Goal: Task Accomplishment & Management: Manage account settings

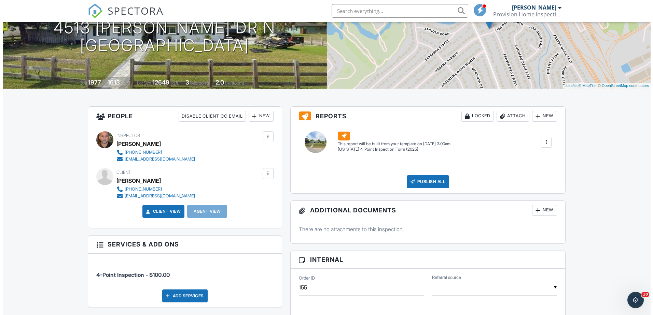
scroll to position [171, 0]
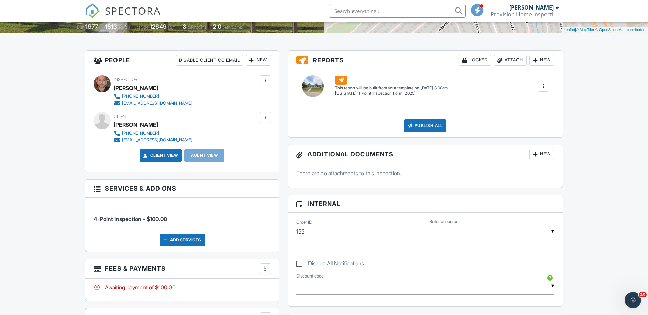
click at [546, 152] on div "New" at bounding box center [541, 154] width 25 height 11
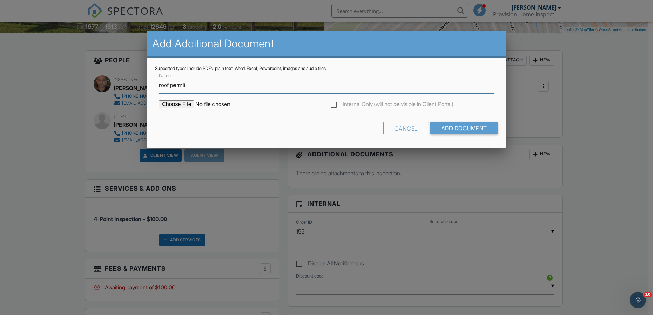
type input "roof permit"
click at [175, 104] on input "file" at bounding box center [217, 104] width 116 height 8
type input "C:\fakepath\roof permit.pdf"
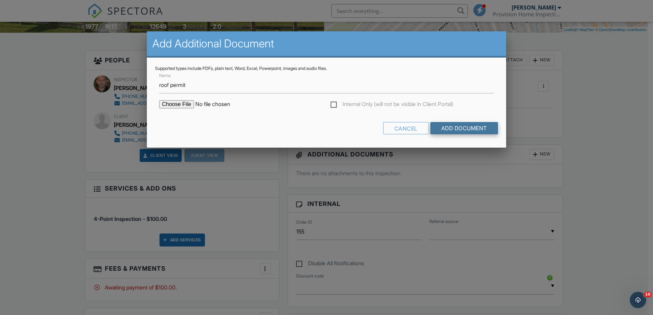
click at [446, 132] on input "Add Document" at bounding box center [464, 128] width 68 height 12
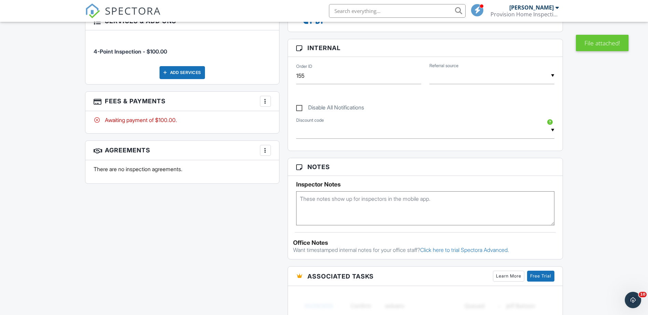
scroll to position [341, 0]
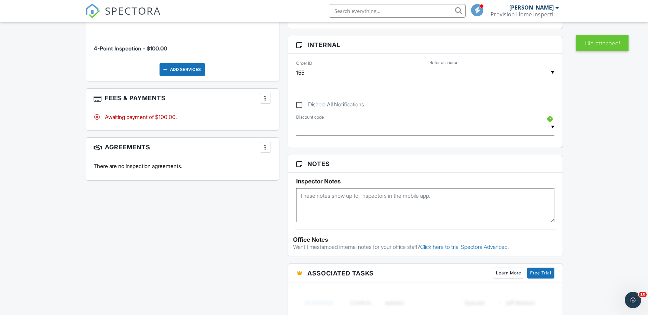
click at [338, 193] on textarea at bounding box center [425, 205] width 258 height 34
type textarea "Plumbing: water repipe 10/8/18"
click at [601, 191] on div "Dashboard Profile Settings Calendar New Inspection Inspections Team Templates C…" at bounding box center [324, 132] width 648 height 903
click at [192, 235] on div "All emails and texts are disabled for this inspection! All emails and texts hav…" at bounding box center [324, 169] width 486 height 579
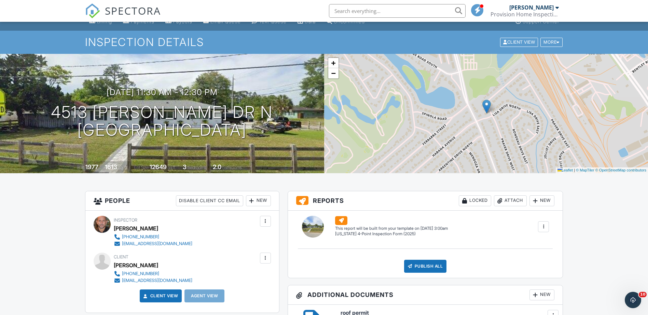
scroll to position [0, 0]
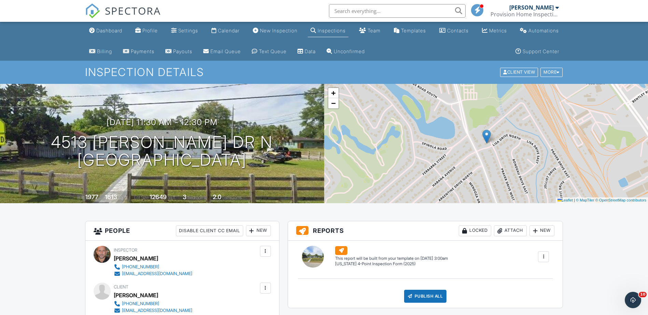
click at [334, 28] on div "Inspections" at bounding box center [331, 31] width 28 height 6
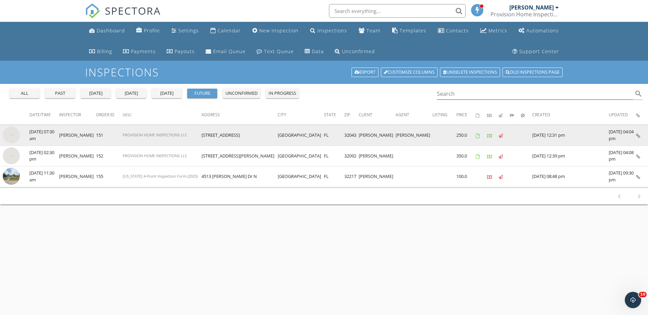
click at [15, 137] on img at bounding box center [11, 135] width 17 height 17
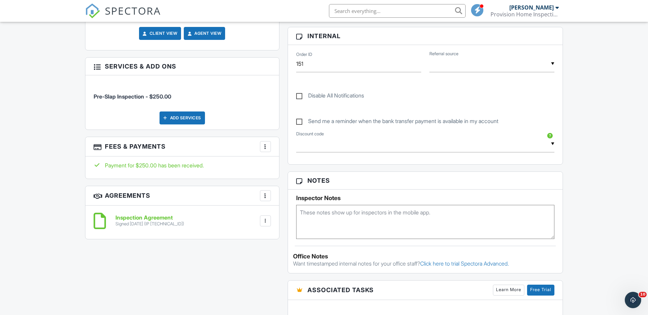
scroll to position [341, 0]
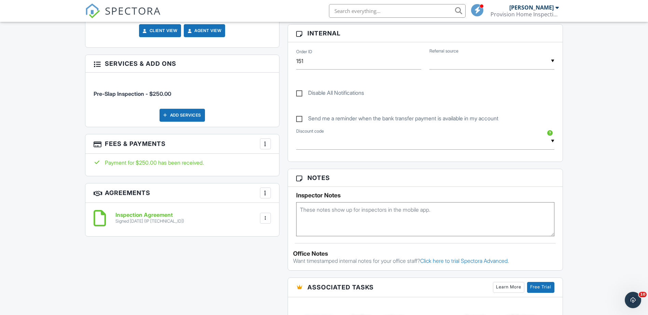
click at [264, 144] on div at bounding box center [265, 144] width 7 height 7
click at [292, 197] on li "View Invoice" at bounding box center [299, 198] width 71 height 17
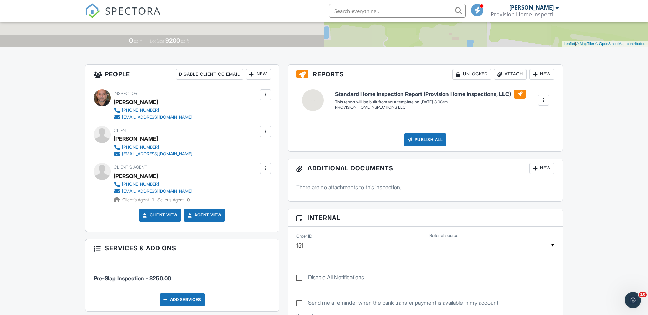
scroll to position [0, 0]
